Goal: Task Accomplishment & Management: Use online tool/utility

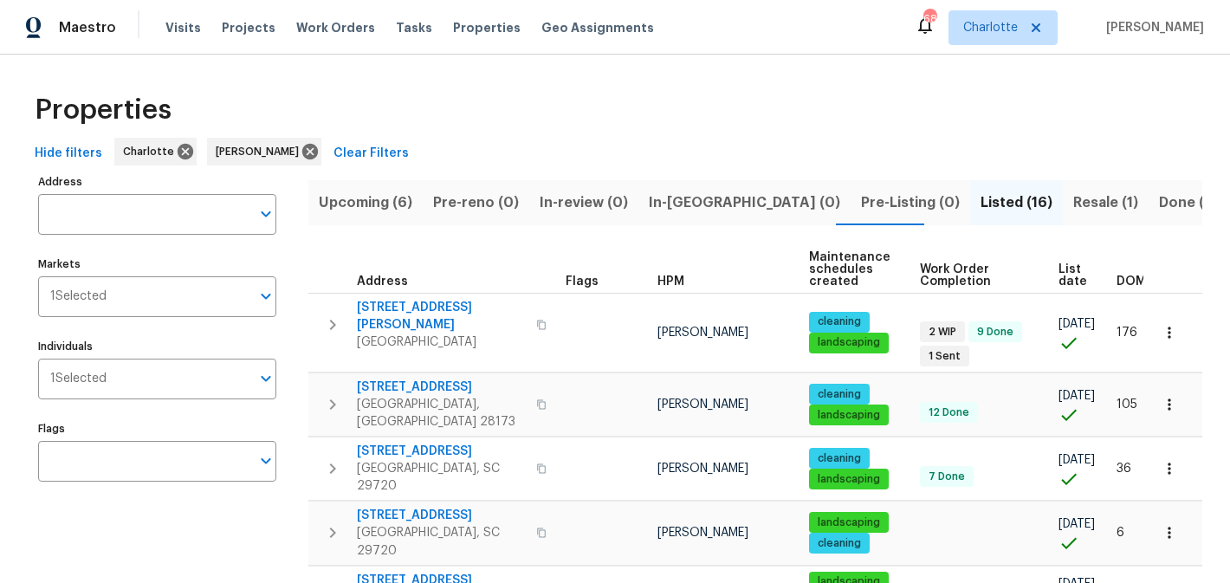
click at [342, 200] on span "Upcoming (6)" at bounding box center [366, 203] width 94 height 24
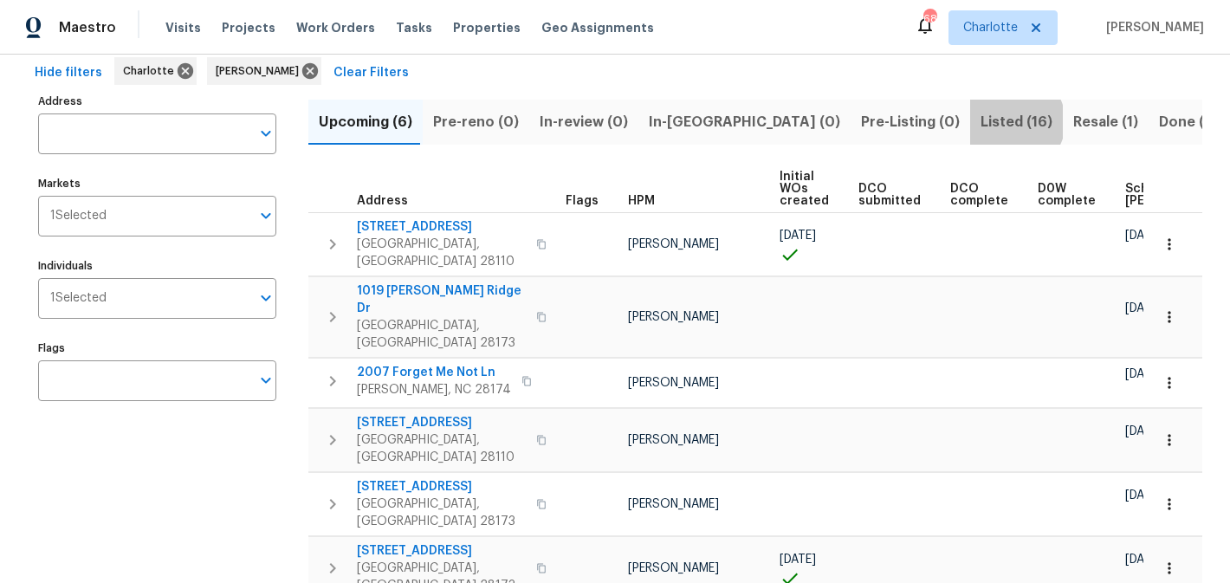
click at [980, 121] on span "Listed (16)" at bounding box center [1016, 122] width 72 height 24
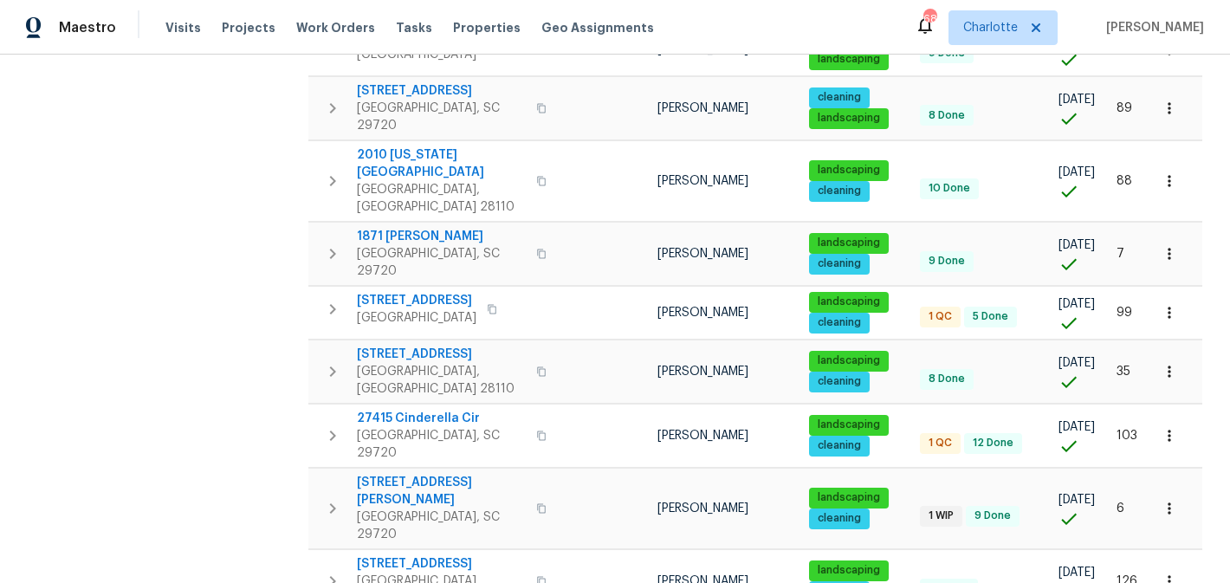
scroll to position [675, 0]
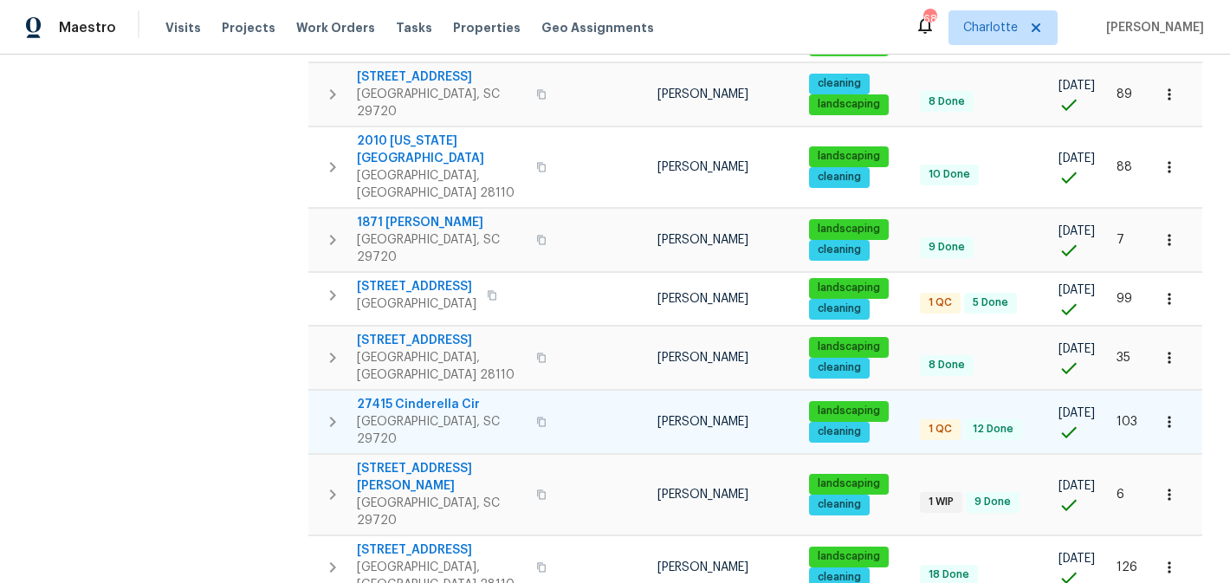
click at [385, 396] on span "27415 Cinderella Cir" at bounding box center [441, 404] width 169 height 17
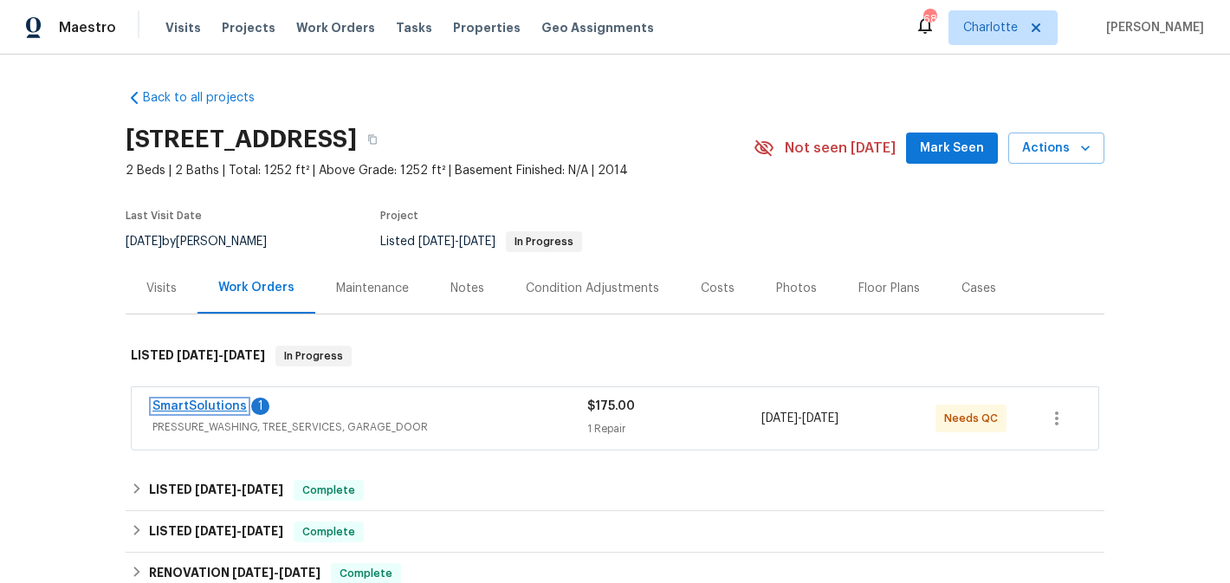
click at [208, 406] on link "SmartSolutions" at bounding box center [199, 406] width 94 height 12
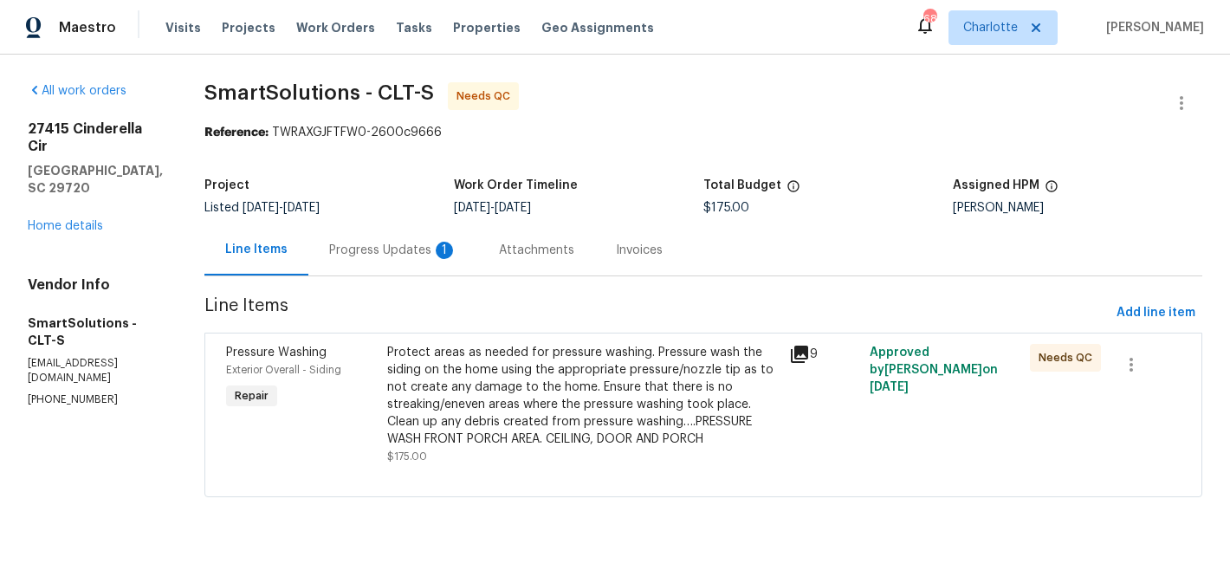
click at [397, 250] on div "Progress Updates 1" at bounding box center [393, 250] width 128 height 17
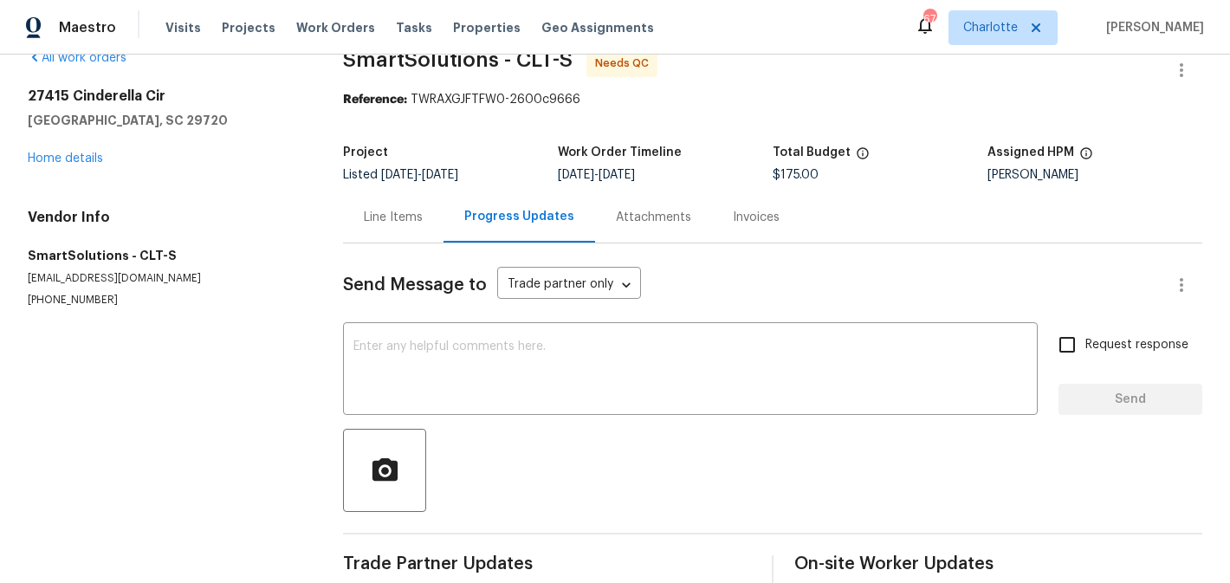
scroll to position [14, 0]
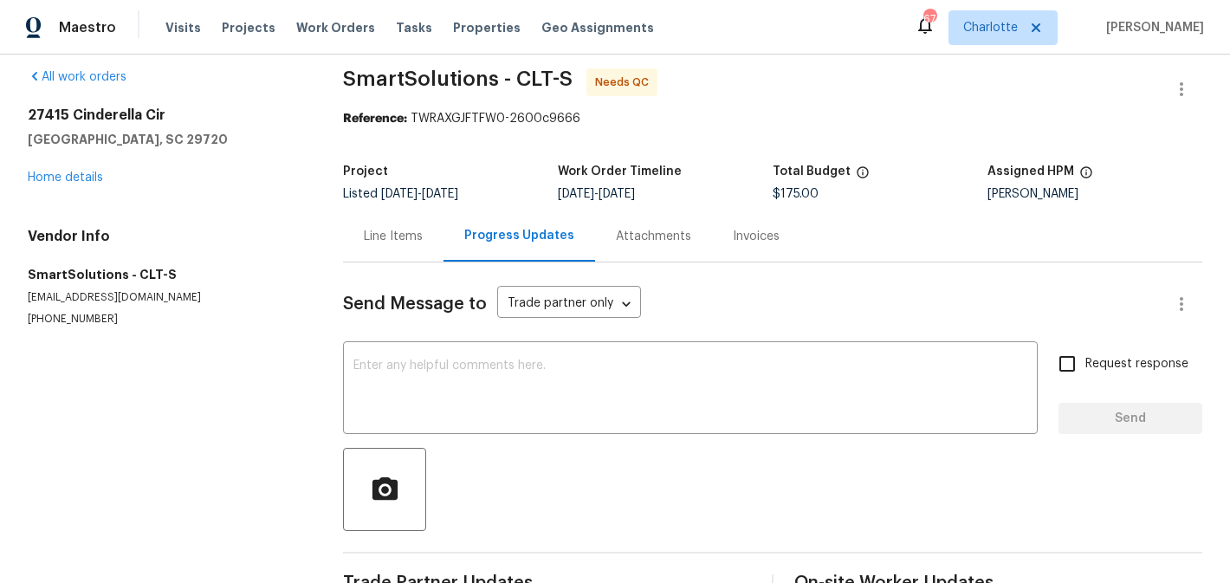
click at [376, 241] on div "Line Items" at bounding box center [393, 236] width 59 height 17
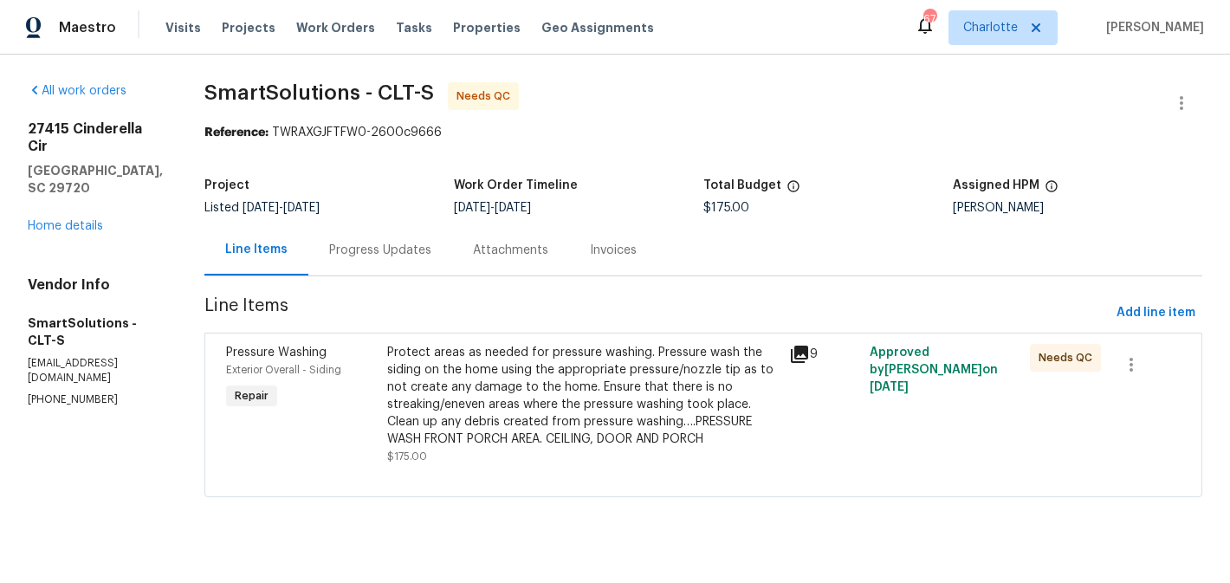
click at [391, 249] on div "Progress Updates" at bounding box center [380, 250] width 102 height 17
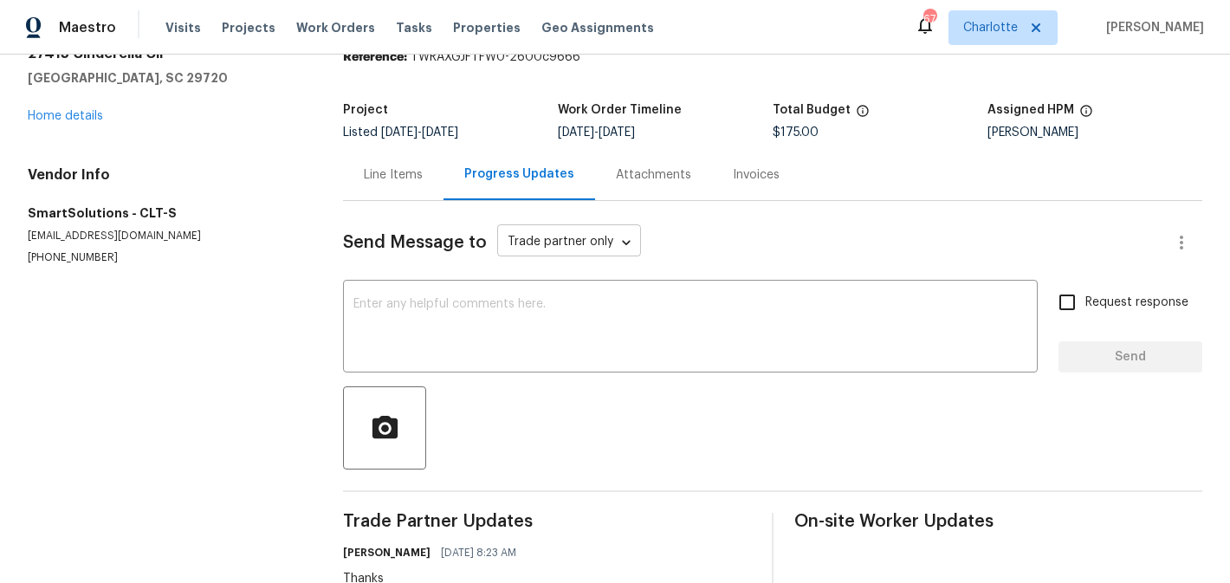
scroll to position [13, 0]
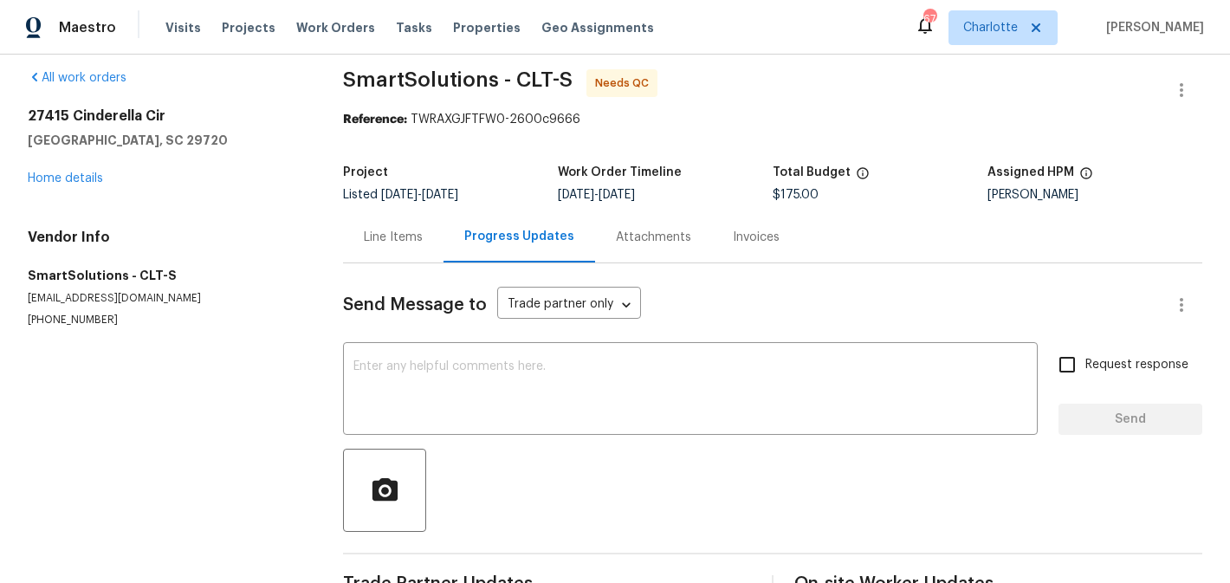
click at [390, 226] on div "Line Items" at bounding box center [393, 236] width 100 height 51
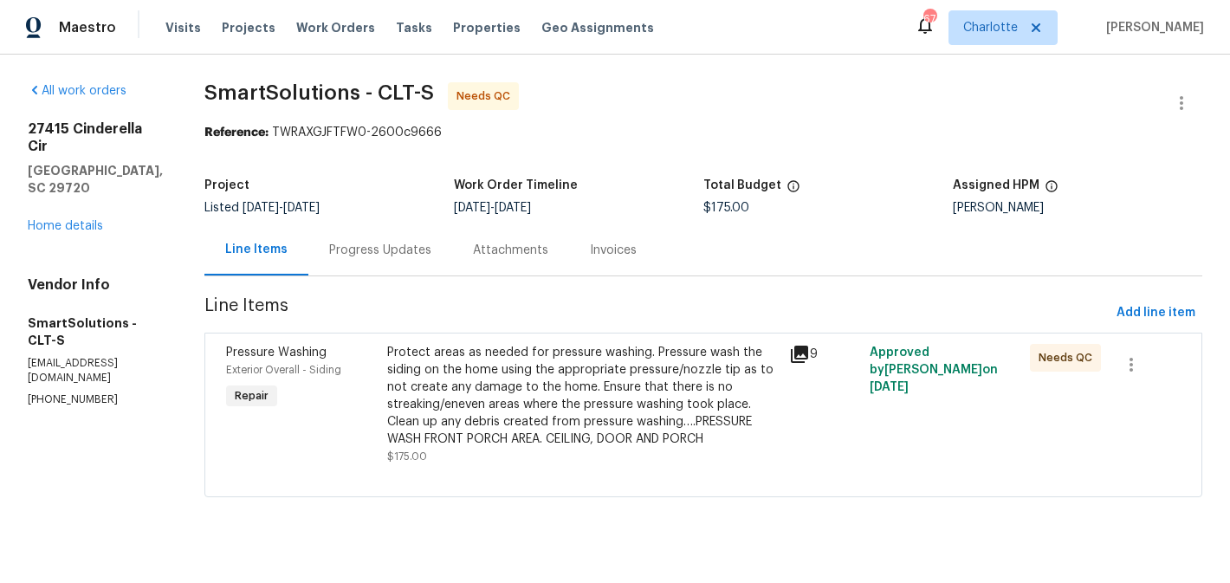
click at [586, 382] on div "Protect areas as needed for pressure washing. Pressure wash the siding on the h…" at bounding box center [582, 396] width 391 height 104
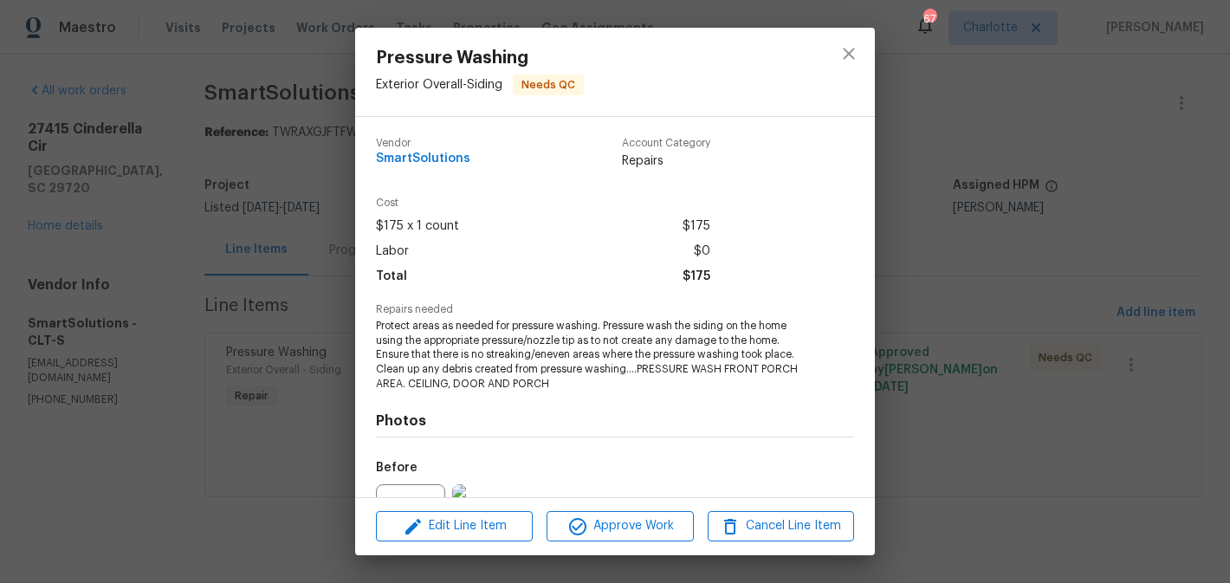
scroll to position [186, 0]
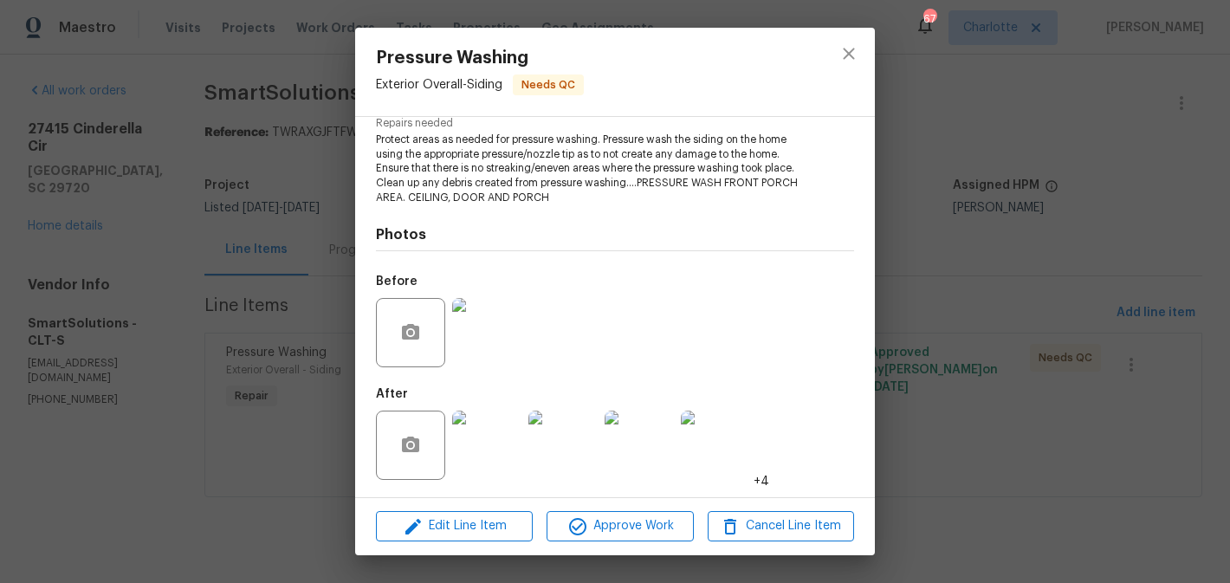
click at [483, 429] on img at bounding box center [486, 444] width 69 height 69
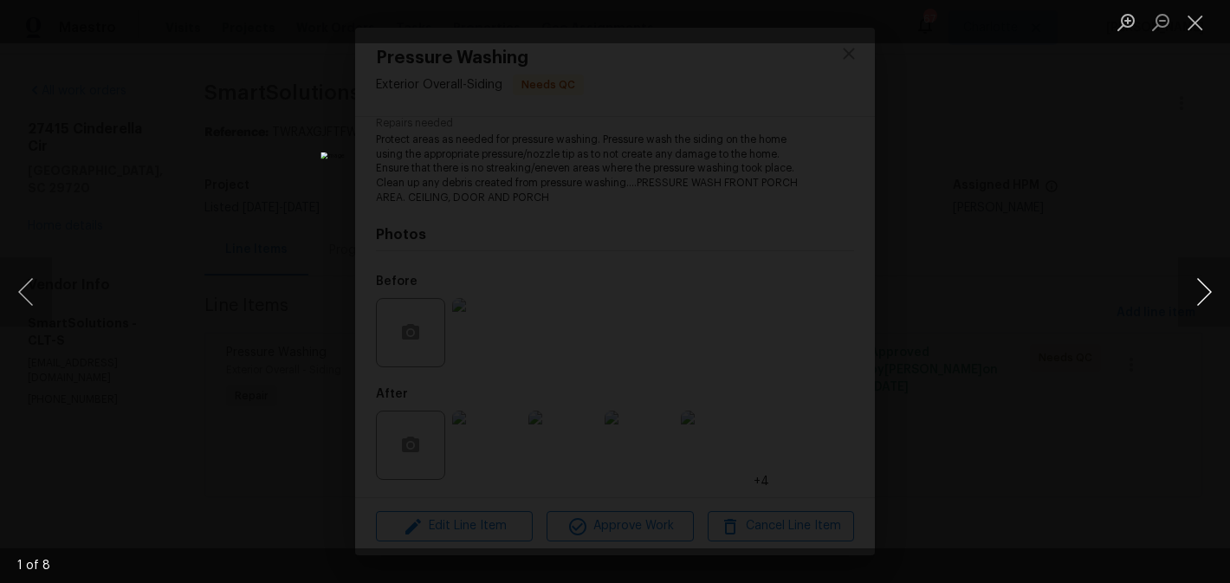
click at [1199, 301] on button "Next image" at bounding box center [1204, 291] width 52 height 69
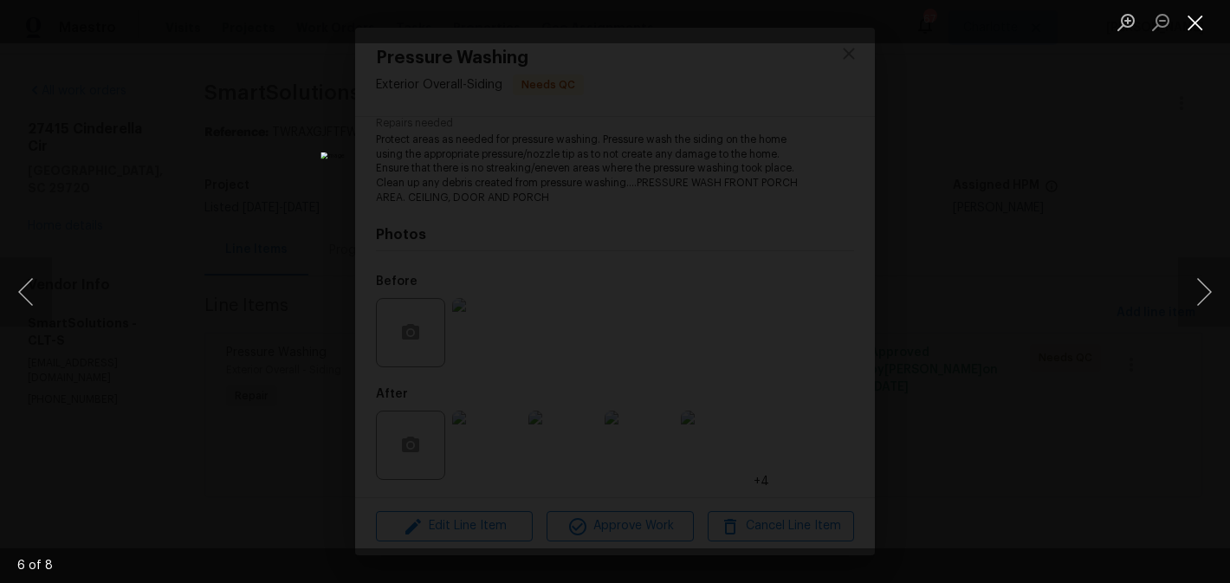
click at [1193, 28] on button "Close lightbox" at bounding box center [1195, 22] width 35 height 30
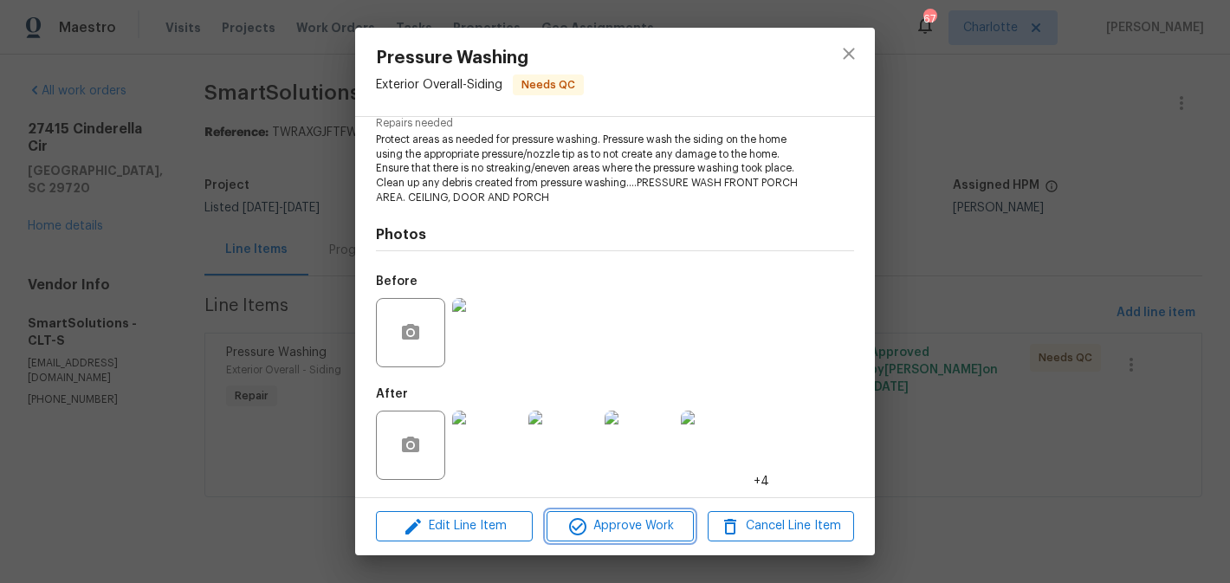
click at [648, 518] on span "Approve Work" at bounding box center [620, 526] width 136 height 22
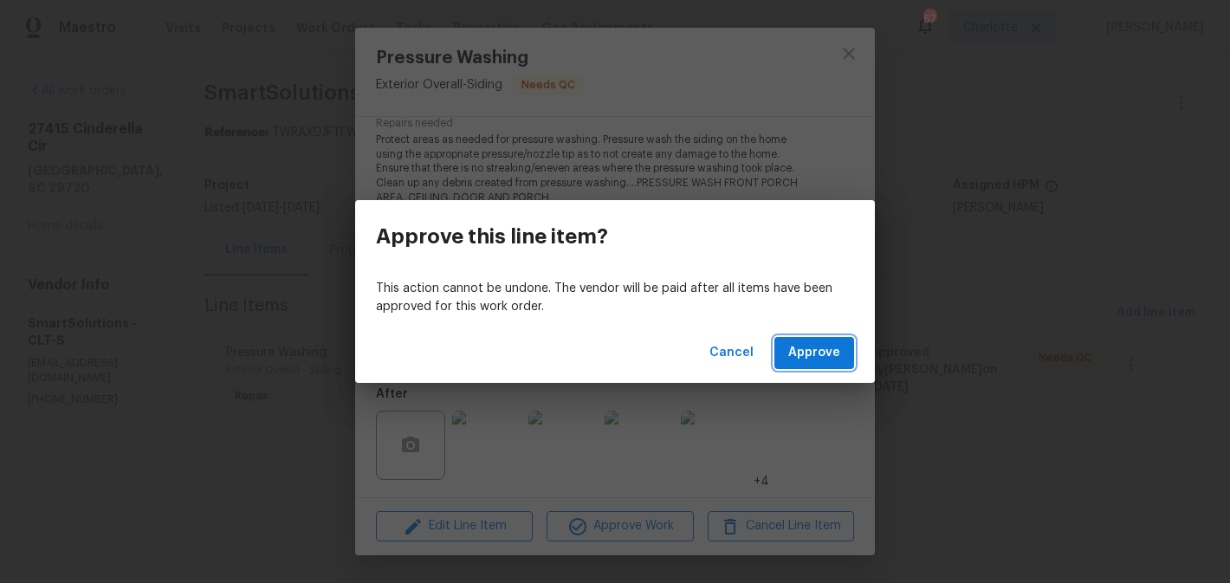
click at [800, 366] on button "Approve" at bounding box center [814, 353] width 80 height 32
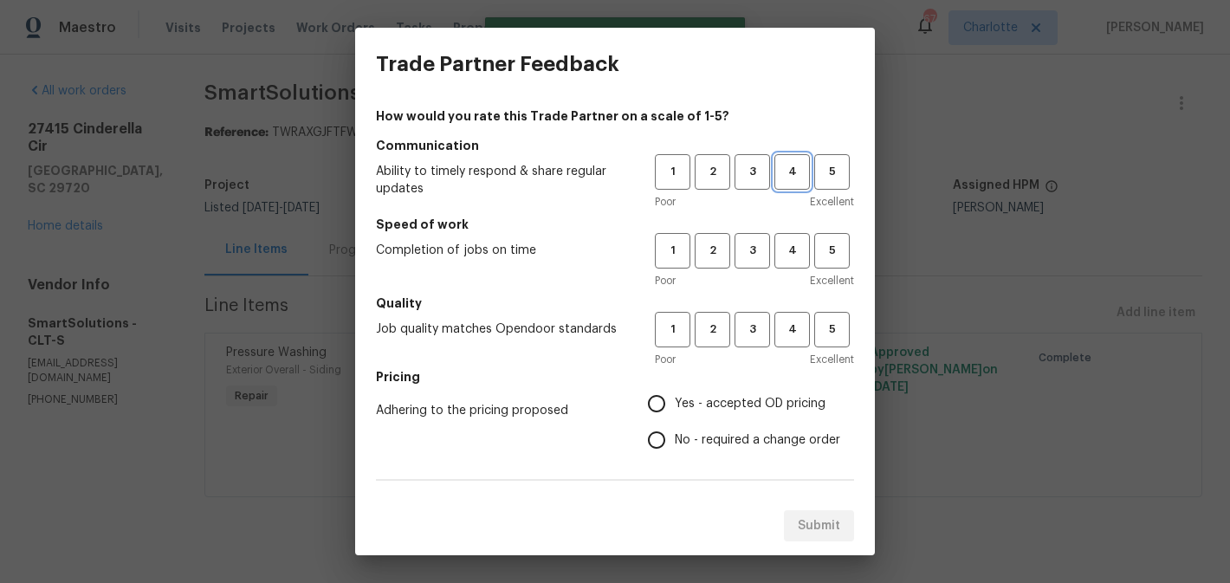
click at [793, 184] on button "4" at bounding box center [792, 172] width 36 height 36
click at [740, 266] on button "3" at bounding box center [752, 251] width 36 height 36
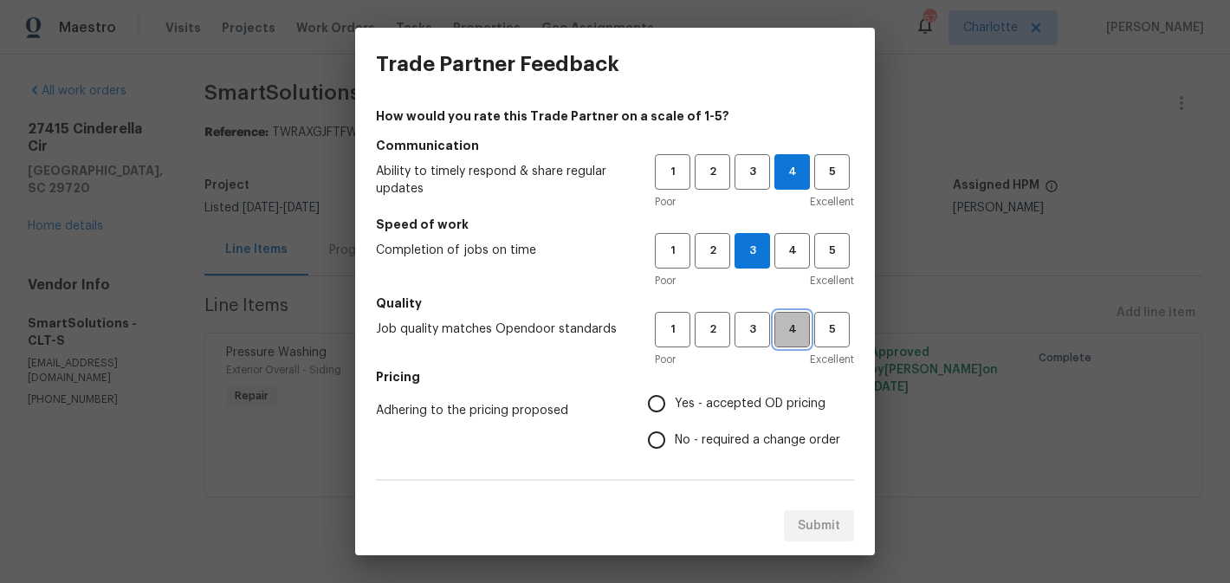
click at [781, 328] on span "4" at bounding box center [792, 330] width 32 height 20
click at [724, 410] on span "Yes - accepted OD pricing" at bounding box center [750, 404] width 151 height 18
click at [675, 410] on input "Yes - accepted OD pricing" at bounding box center [656, 403] width 36 height 36
radio input "true"
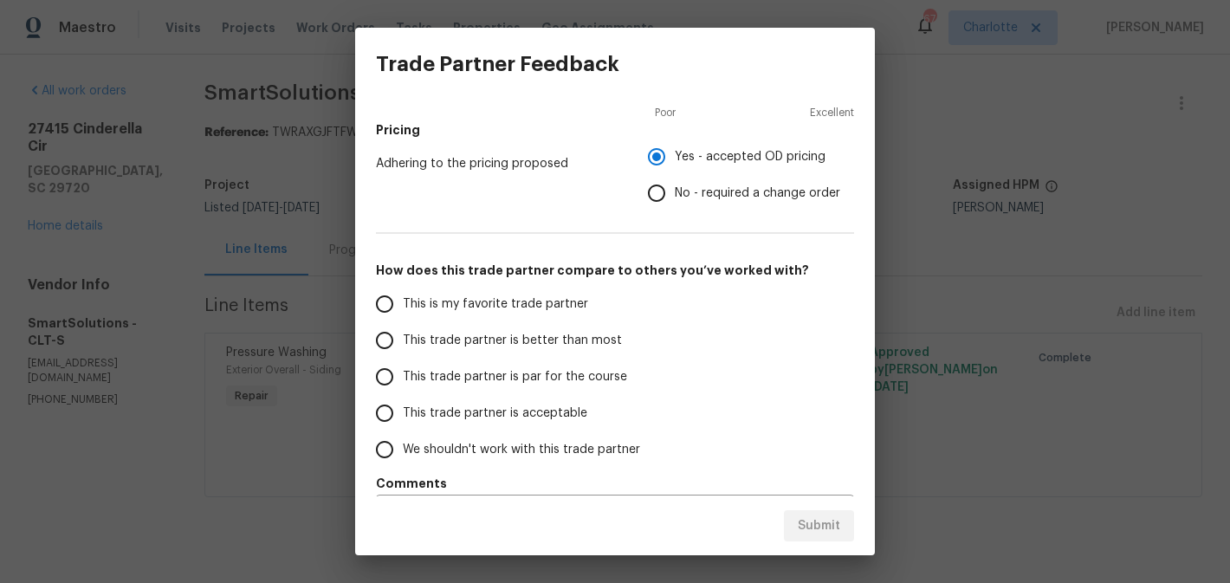
scroll to position [296, 0]
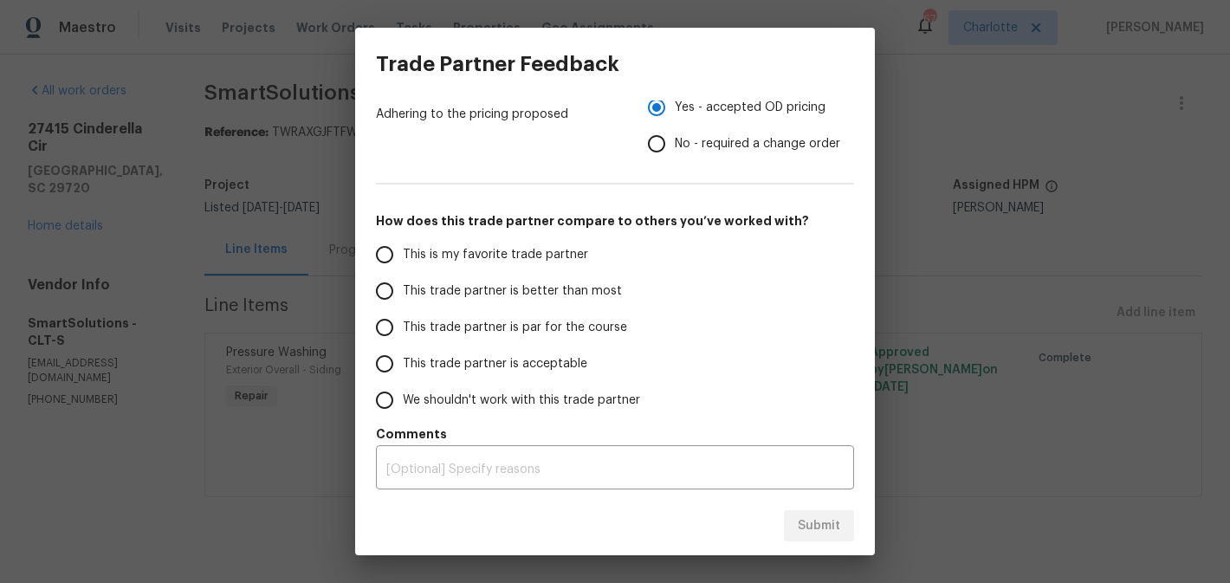
click at [447, 290] on span "This trade partner is better than most" at bounding box center [512, 291] width 219 height 18
click at [403, 290] on input "This trade partner is better than most" at bounding box center [384, 291] width 36 height 36
click at [813, 512] on button "Submit" at bounding box center [819, 526] width 70 height 32
radio input "true"
radio input "false"
